Goal: Complete application form

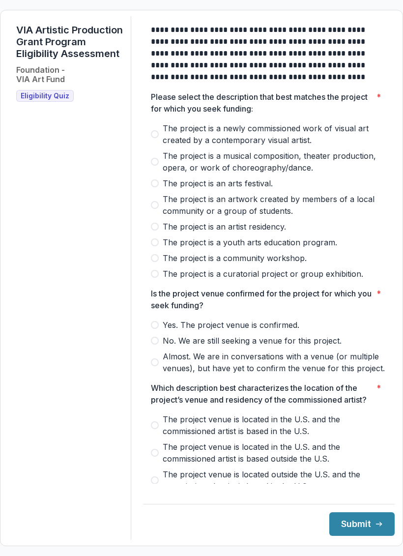
click at [159, 138] on span at bounding box center [155, 134] width 8 height 8
click at [172, 346] on span "No. We are still seeking a venue for this project." at bounding box center [252, 341] width 179 height 12
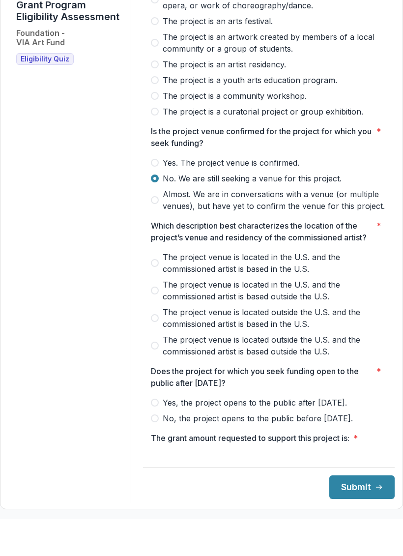
scroll to position [126, 0]
click at [172, 298] on span "The project venue is located in the U.S. and the commissioned artist is based i…" at bounding box center [275, 299] width 224 height 24
click at [168, 460] on label "No, the project opens to the public before [DATE]." at bounding box center [269, 455] width 236 height 12
click at [353, 512] on button "Submit" at bounding box center [361, 524] width 65 height 24
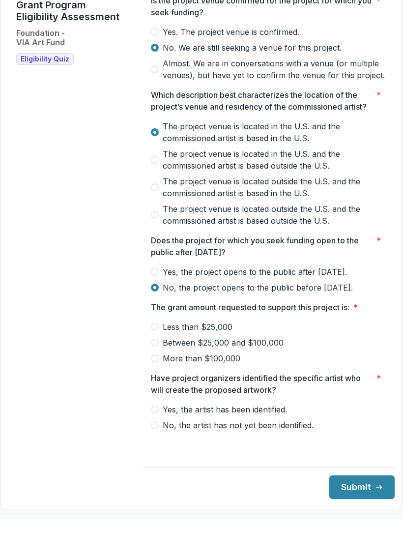
click at [165, 358] on label "Less than $25,000" at bounding box center [269, 364] width 236 height 12
click at [159, 442] on span at bounding box center [155, 446] width 8 height 8
click at [352, 512] on button "Submit" at bounding box center [361, 524] width 65 height 24
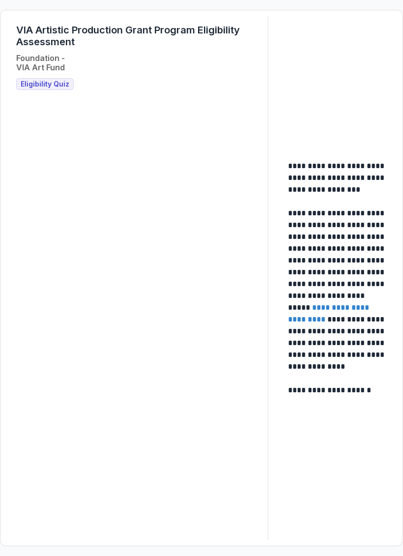
click at [41, 82] on span "Eligibility Quiz" at bounding box center [45, 84] width 49 height 8
click at [36, 83] on span "Eligibility Quiz" at bounding box center [45, 84] width 49 height 8
click at [38, 77] on div "VIA Artistic Production Grant Program Eligibility Assessment Foundation - VIA A…" at bounding box center [138, 57] width 244 height 66
click at [66, 84] on span "Eligibility Quiz" at bounding box center [45, 84] width 49 height 8
click at [43, 77] on div "VIA Artistic Production Grant Program Eligibility Assessment Foundation - VIA A…" at bounding box center [138, 57] width 244 height 66
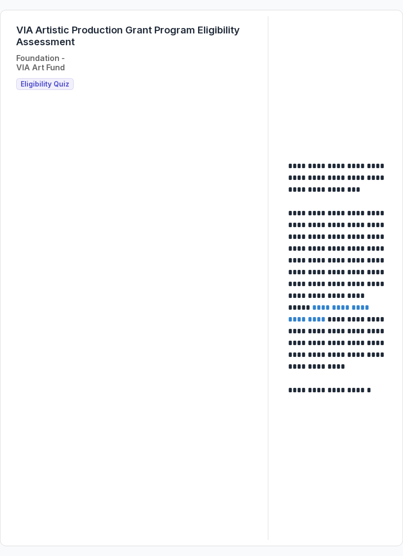
click at [335, 323] on link "**********" at bounding box center [329, 313] width 83 height 19
